Goal: Information Seeking & Learning: Learn about a topic

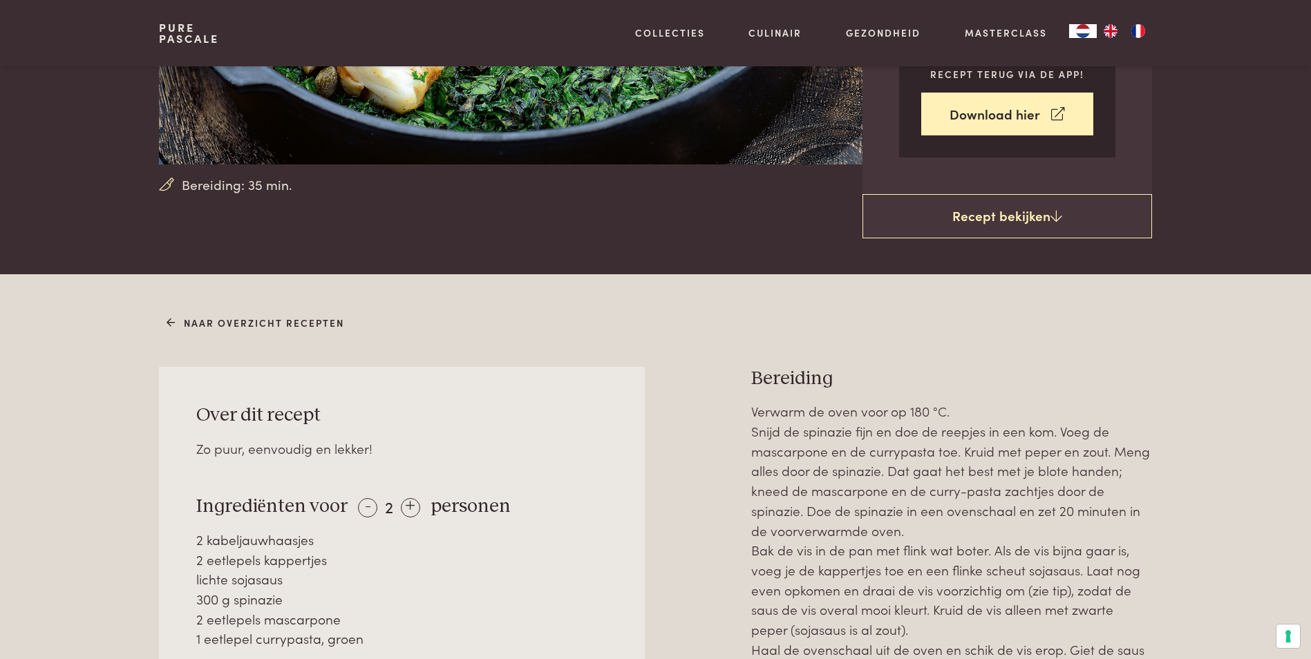
scroll to position [415, 0]
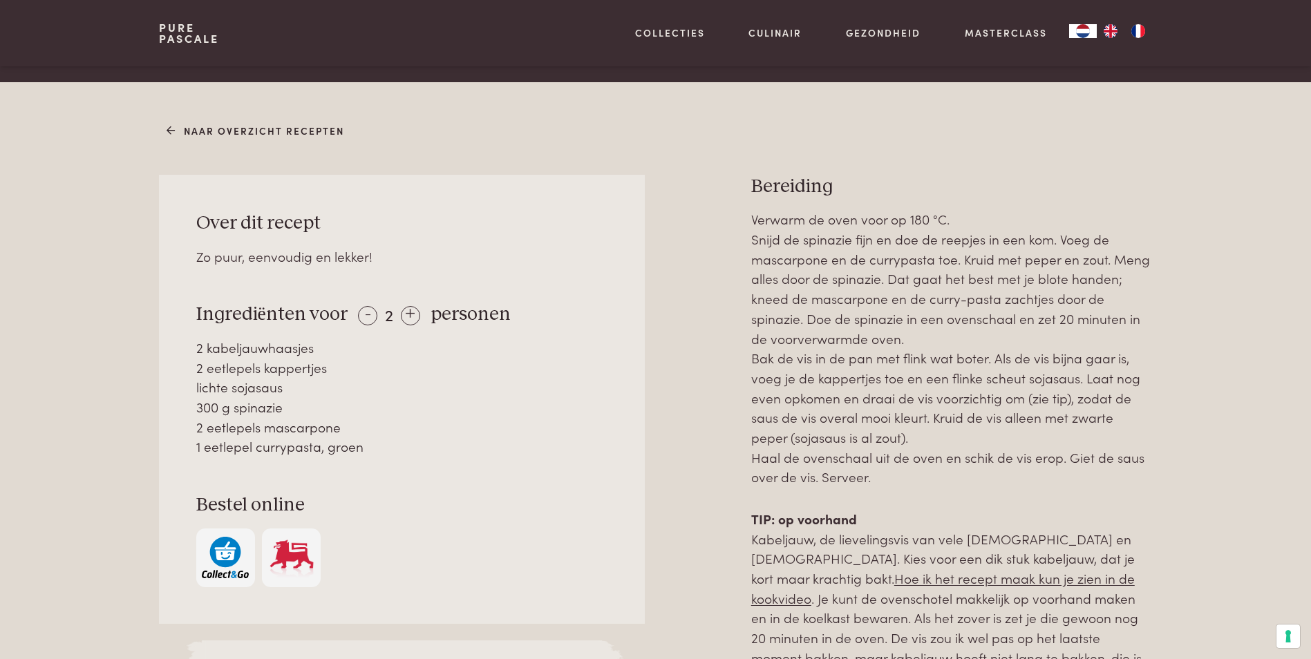
scroll to position [553, 0]
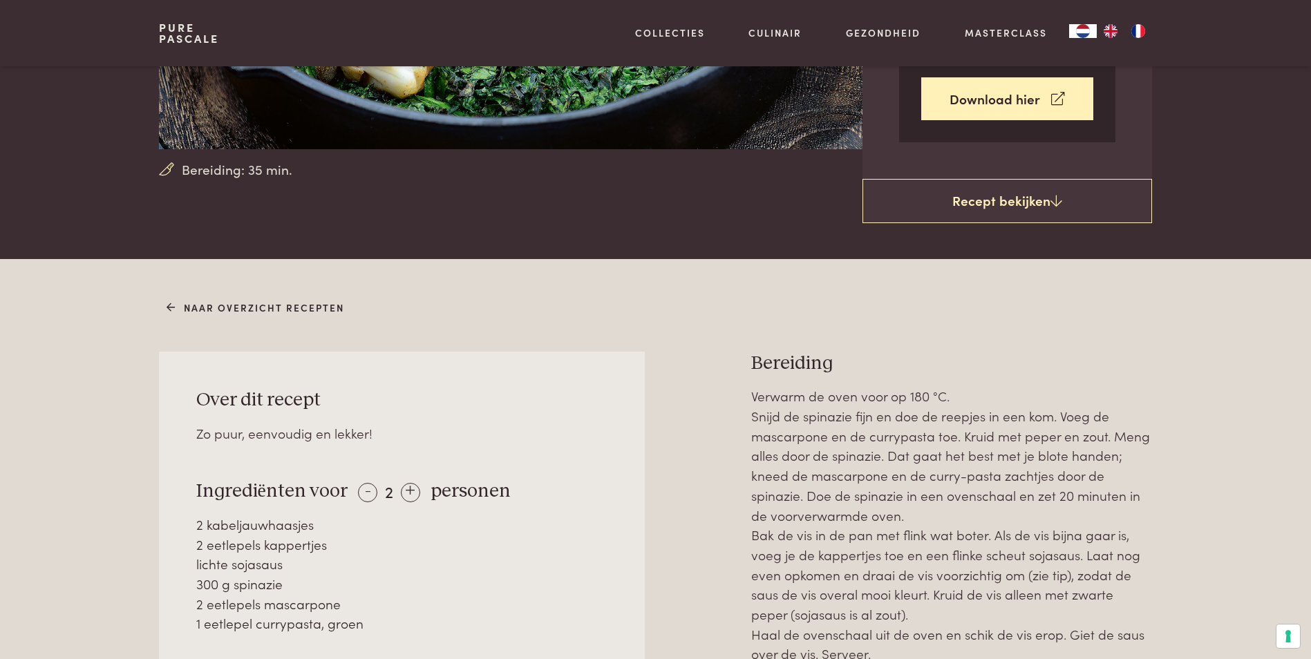
scroll to position [276, 0]
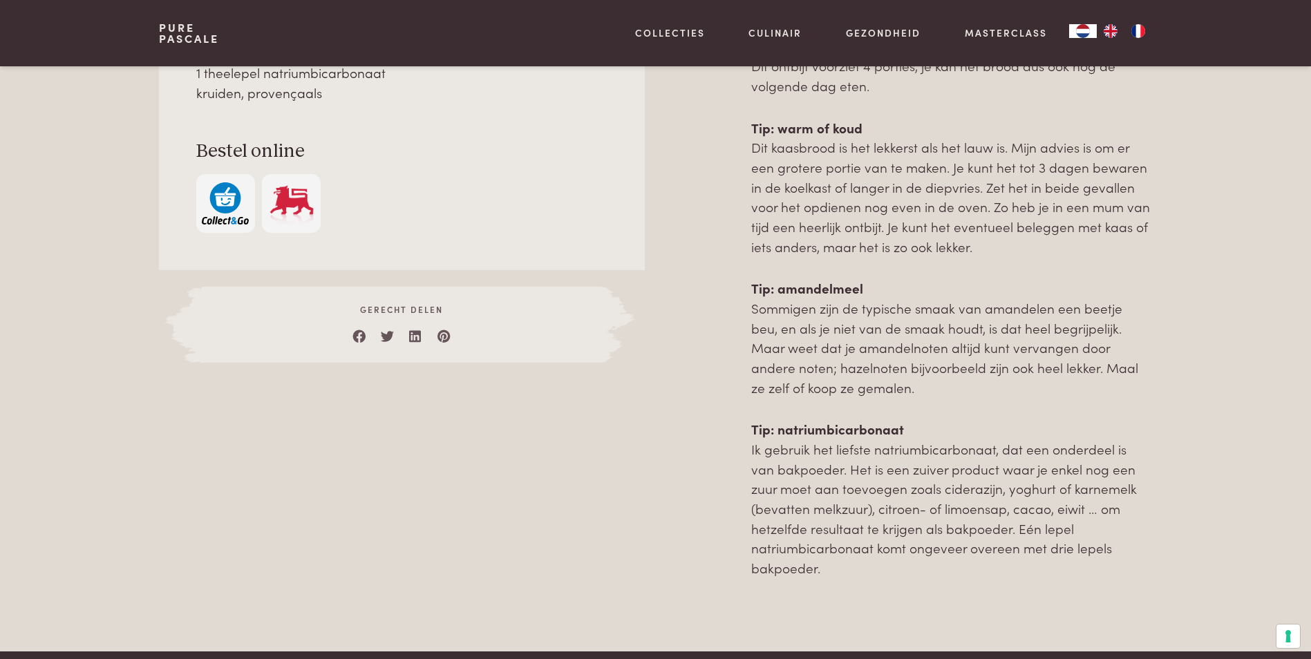
scroll to position [1037, 0]
